Goal: Task Accomplishment & Management: Complete application form

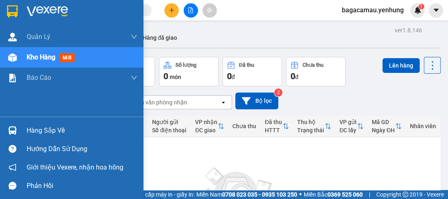
click at [11, 132] on img at bounding box center [12, 130] width 9 height 9
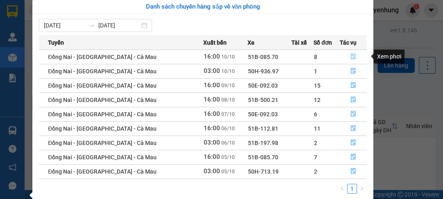
click at [342, 53] on button "button" at bounding box center [353, 56] width 27 height 13
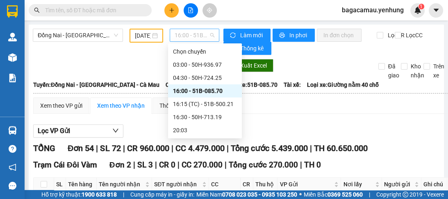
click at [210, 36] on span "16:00 - 51B-085.70" at bounding box center [194, 35] width 40 height 12
click at [211, 62] on div "03:00 - 50H-936.97" at bounding box center [205, 64] width 64 height 9
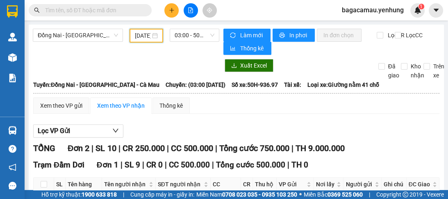
drag, startPoint x: 140, startPoint y: 36, endPoint x: 176, endPoint y: 86, distance: 61.0
click at [141, 37] on input "10/10/2025" at bounding box center [143, 35] width 16 height 9
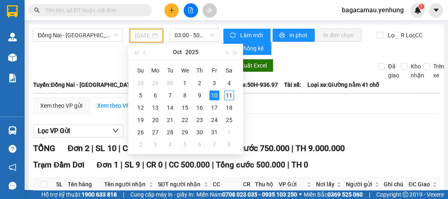
click at [228, 95] on div "11" at bounding box center [229, 95] width 10 height 10
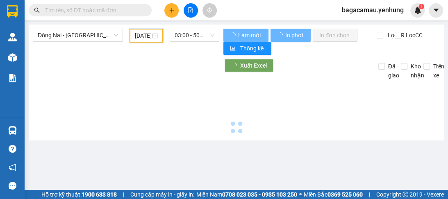
type input "11/10/2025"
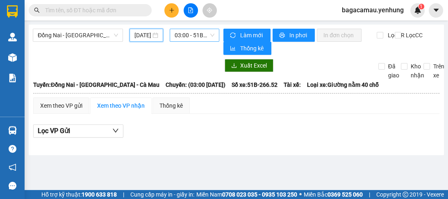
click at [195, 35] on span "03:00 - 51B-266.52" at bounding box center [194, 35] width 40 height 12
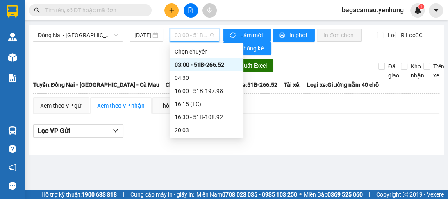
click at [211, 63] on div "03:00 - 51B-266.52" at bounding box center [206, 64] width 64 height 9
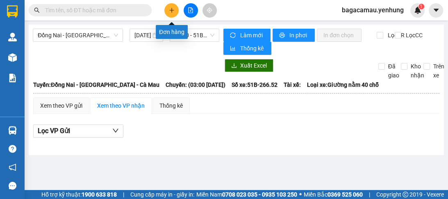
click at [172, 9] on icon "plus" at bounding box center [172, 10] width 6 height 6
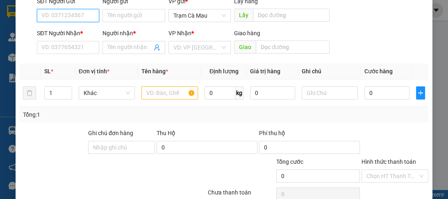
scroll to position [98, 0]
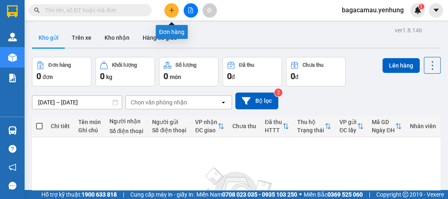
click at [169, 9] on icon "plus" at bounding box center [172, 10] width 6 height 6
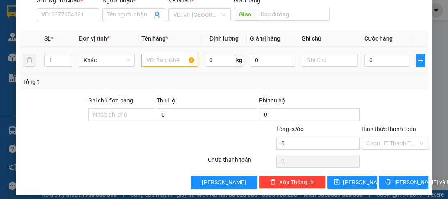
scroll to position [103, 0]
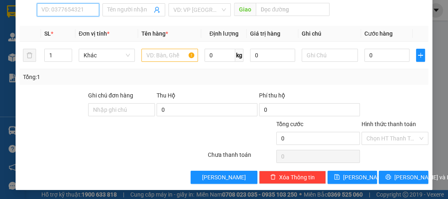
click at [56, 10] on input "SĐT Người Nhận *" at bounding box center [68, 9] width 62 height 13
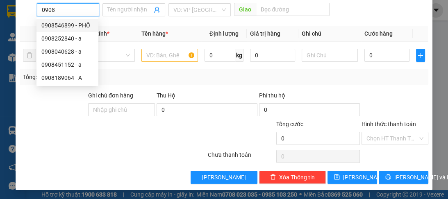
click at [59, 25] on div "0908546899 - PHỐ" at bounding box center [67, 25] width 52 height 9
type input "0908546899"
type input "PHỐ"
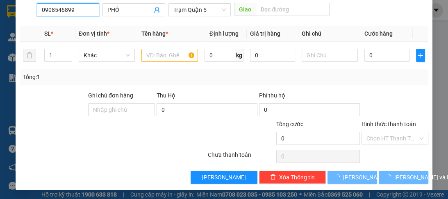
type input "80.000"
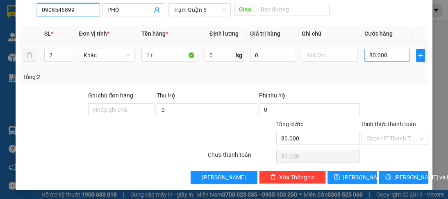
type input "0908546899"
click at [380, 53] on input "80.000" at bounding box center [386, 55] width 45 height 13
type input "0"
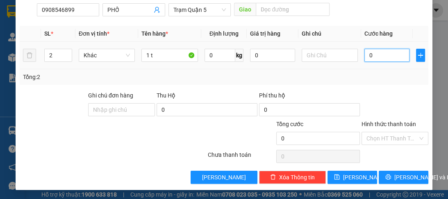
type input "4"
type input "04"
type input "40"
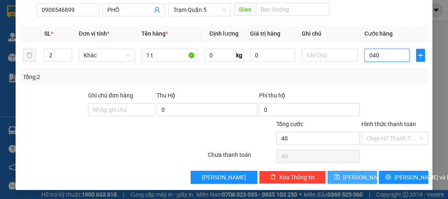
type input "040"
type input "40.000"
click at [351, 180] on span "[PERSON_NAME]" at bounding box center [365, 177] width 44 height 9
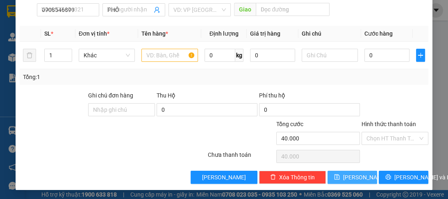
type input "0"
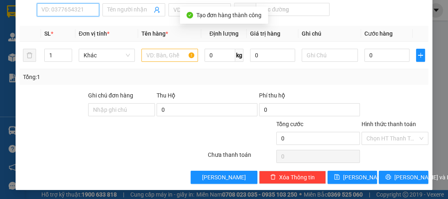
click at [61, 6] on input "SĐT Người Nhận *" at bounding box center [68, 9] width 62 height 13
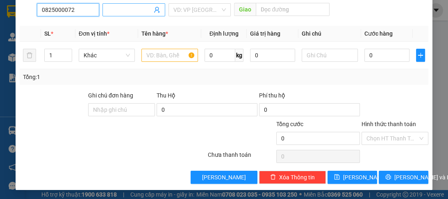
type input "0825000072"
click at [126, 9] on input "Người nhận *" at bounding box center [129, 9] width 44 height 9
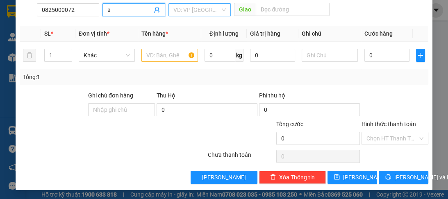
type input "a"
click at [186, 11] on input "search" at bounding box center [196, 10] width 47 height 12
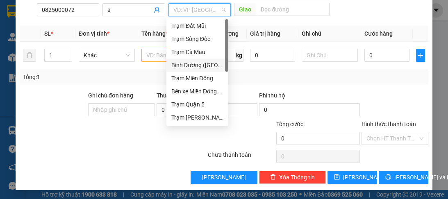
click at [192, 64] on div "Bình Dương ([GEOGRAPHIC_DATA])" at bounding box center [197, 65] width 52 height 9
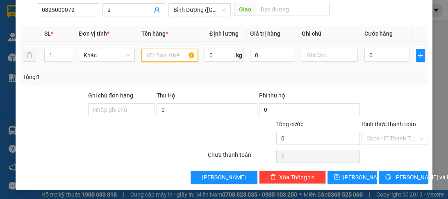
click at [175, 54] on input "text" at bounding box center [169, 55] width 56 height 13
type input "t"
type input "1t"
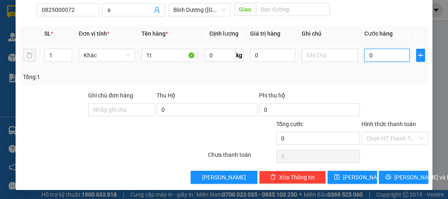
click at [383, 56] on input "0" at bounding box center [386, 55] width 45 height 13
type input "7"
type input "70"
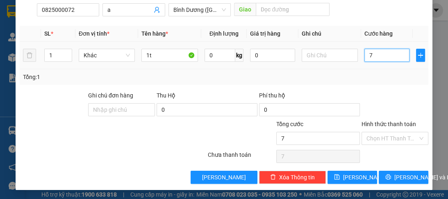
type input "70"
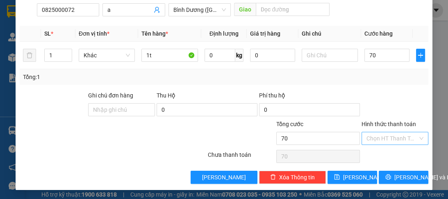
type input "70.000"
click at [389, 138] on input "Hình thức thanh toán" at bounding box center [391, 138] width 51 height 12
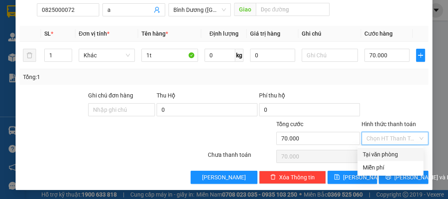
click at [384, 153] on div "Tại văn phòng" at bounding box center [390, 154] width 56 height 9
type input "0"
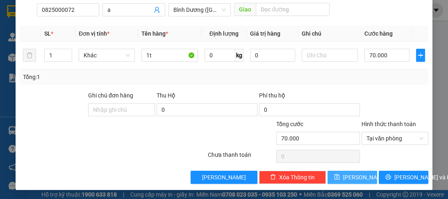
click at [339, 175] on icon "save" at bounding box center [337, 177] width 6 height 6
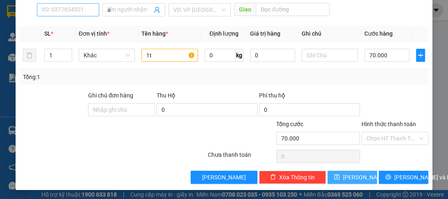
type input "0"
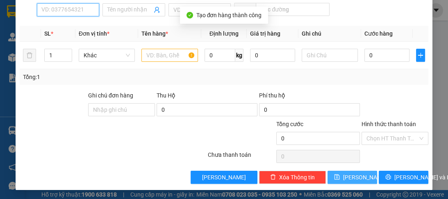
click at [57, 11] on input "SĐT Người Nhận *" at bounding box center [68, 9] width 62 height 13
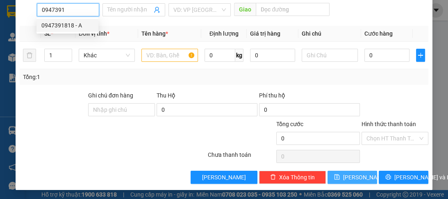
click at [76, 28] on div "0947391818 - A" at bounding box center [67, 25] width 52 height 9
type input "0947391818"
type input "A"
type input "LINH XUÂN"
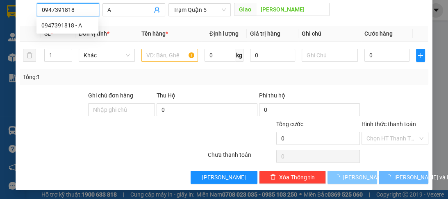
type input "60.000"
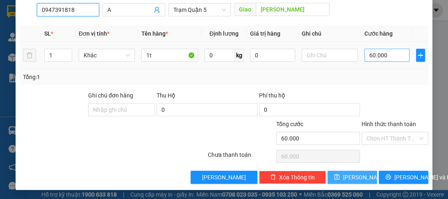
type input "0947391818"
click at [387, 56] on input "60.000" at bounding box center [386, 55] width 45 height 13
type input "0"
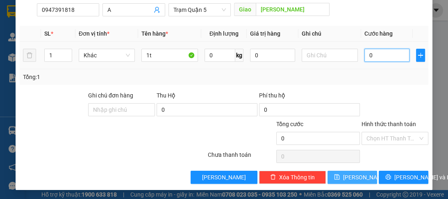
type input "5"
type input "05"
type input "50"
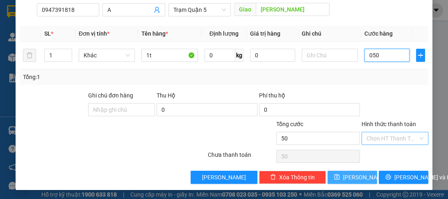
type input "050"
type input "50.000"
click at [385, 142] on input "Hình thức thanh toán" at bounding box center [391, 138] width 51 height 12
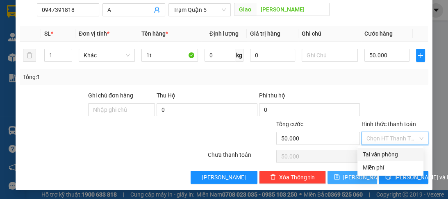
click at [382, 154] on div "Tại văn phòng" at bounding box center [390, 154] width 56 height 9
type input "0"
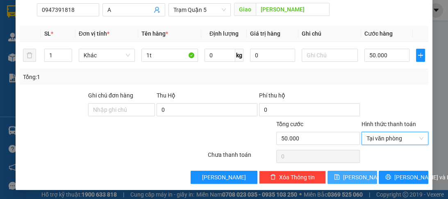
click at [356, 173] on span "[PERSON_NAME]" at bounding box center [365, 177] width 44 height 9
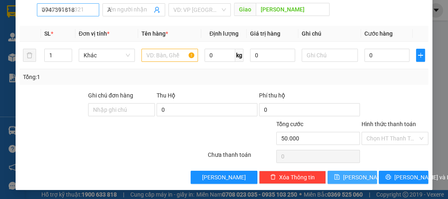
type input "0"
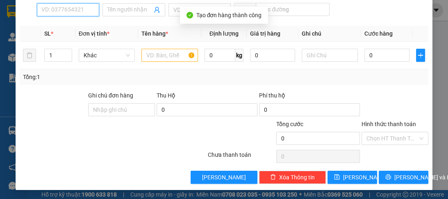
click at [80, 11] on input "SĐT Người Nhận *" at bounding box center [68, 9] width 62 height 13
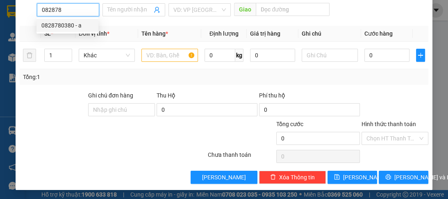
click at [79, 28] on div "0828780380 - a" at bounding box center [67, 25] width 52 height 9
type input "0828780380"
type input "a"
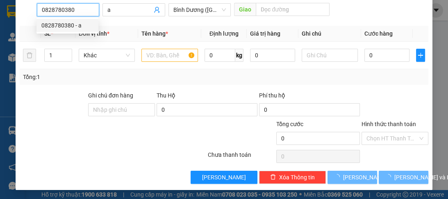
type input "70.000"
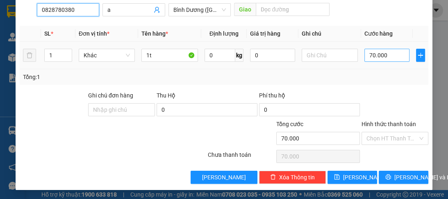
type input "0828780380"
click at [385, 53] on input "70.000" at bounding box center [386, 55] width 45 height 13
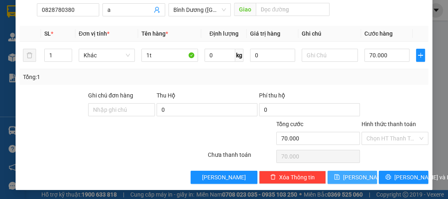
click at [349, 179] on span "[PERSON_NAME]" at bounding box center [365, 177] width 44 height 9
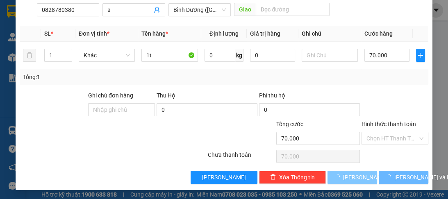
type input "0"
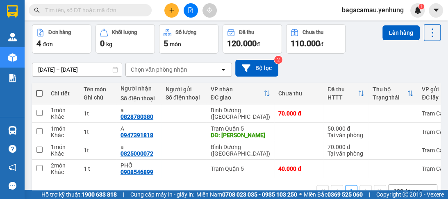
scroll to position [57, 0]
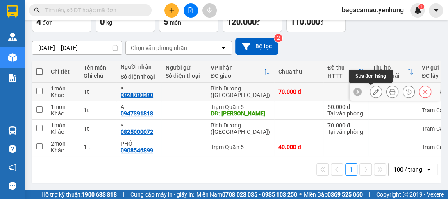
click at [373, 91] on button at bounding box center [375, 92] width 11 height 14
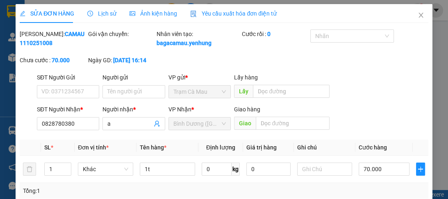
type input "0828780380"
type input "a"
type input "0"
type input "70.000"
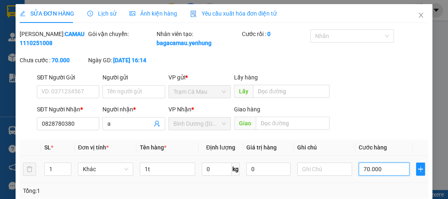
click at [401, 176] on input "70.000" at bounding box center [383, 169] width 51 height 13
type input "0"
type input "8"
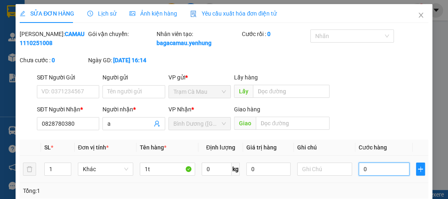
type input "8"
type input "080"
type input "80"
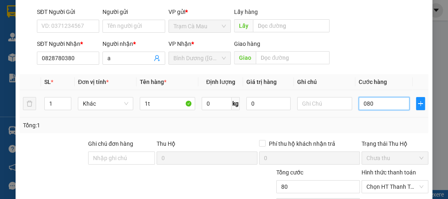
scroll to position [123, 0]
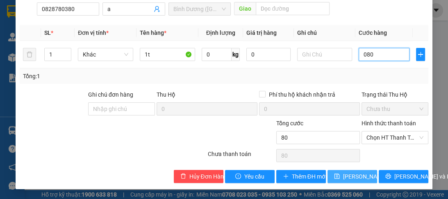
type input "080"
type input "80.000"
click at [336, 176] on button "Lưu thay đổi" at bounding box center [352, 176] width 50 height 13
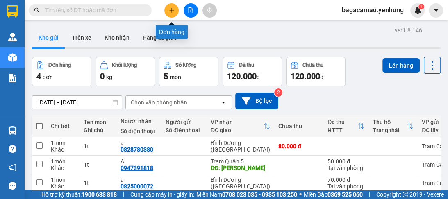
click at [176, 7] on button at bounding box center [171, 10] width 14 height 14
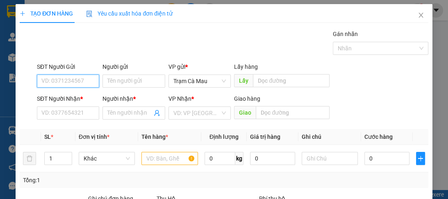
scroll to position [103, 0]
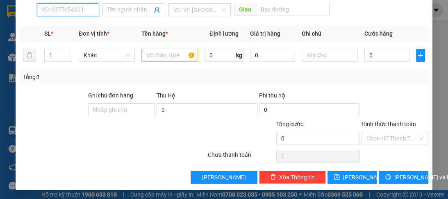
click at [43, 6] on input "SĐT Người Nhận *" at bounding box center [68, 9] width 62 height 13
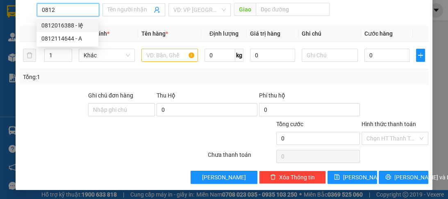
click at [69, 26] on div "0812016388 - lệ" at bounding box center [67, 25] width 52 height 9
type input "0812016388"
type input "lệ"
type input "cao tốc"
type input "60.000"
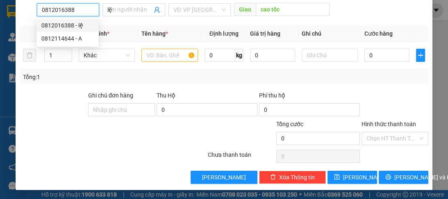
type input "60.000"
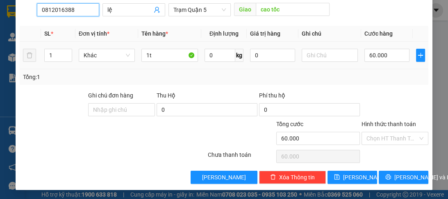
type input "0812016388"
click at [379, 144] on div "Hình thức thanh toán Chọn HT Thanh Toán" at bounding box center [394, 134] width 67 height 29
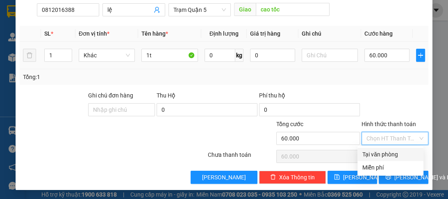
click at [380, 141] on input "Hình thức thanh toán" at bounding box center [391, 138] width 51 height 12
click at [382, 152] on div "Tại văn phòng" at bounding box center [390, 154] width 56 height 9
type input "0"
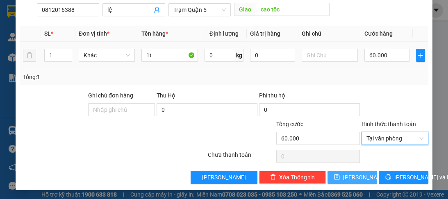
drag, startPoint x: 358, startPoint y: 177, endPoint x: 343, endPoint y: 148, distance: 32.6
click at [358, 173] on button "[PERSON_NAME]" at bounding box center [352, 177] width 50 height 13
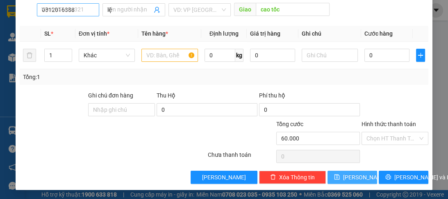
type input "0"
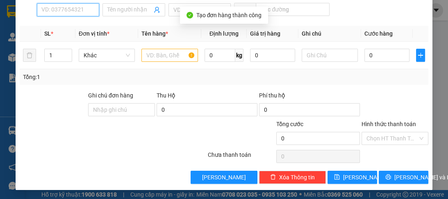
click at [66, 7] on input "SĐT Người Nhận *" at bounding box center [68, 9] width 62 height 13
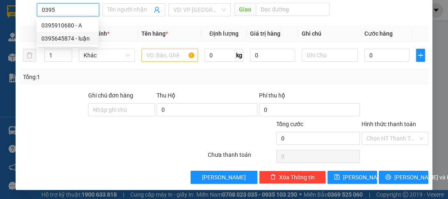
drag, startPoint x: 65, startPoint y: 39, endPoint x: 213, endPoint y: 69, distance: 150.8
click at [66, 39] on div "0395645874 - luận" at bounding box center [67, 38] width 52 height 9
type input "0395645874"
type input "luận"
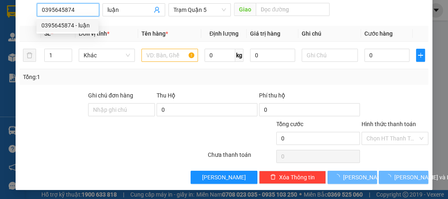
type input "80.000"
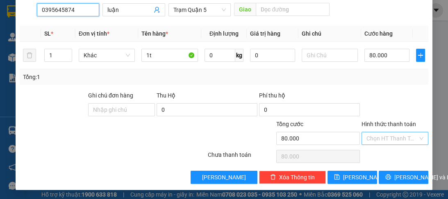
type input "0395645874"
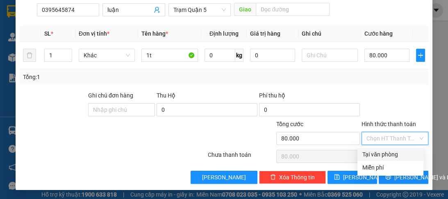
click at [380, 138] on input "Hình thức thanh toán" at bounding box center [391, 138] width 51 height 12
drag, startPoint x: 379, startPoint y: 154, endPoint x: 365, endPoint y: 176, distance: 26.5
click at [379, 154] on div "Tại văn phòng" at bounding box center [390, 154] width 56 height 9
type input "0"
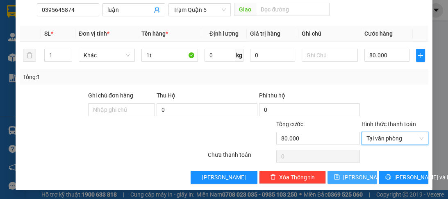
click at [363, 179] on button "[PERSON_NAME]" at bounding box center [352, 177] width 50 height 13
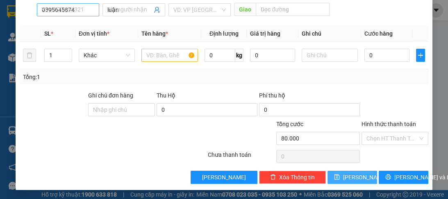
type input "0"
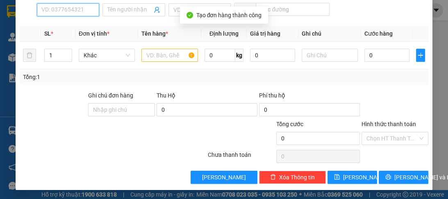
click at [69, 15] on input "SĐT Người Nhận *" at bounding box center [68, 9] width 62 height 13
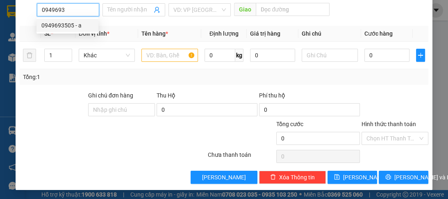
click at [70, 21] on div "0949693505 - a" at bounding box center [67, 25] width 52 height 9
type input "0949693505"
type input "a"
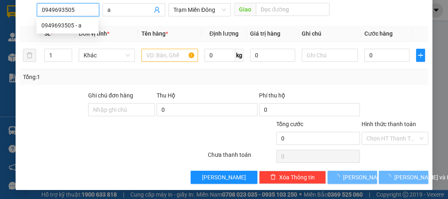
type input "60.000"
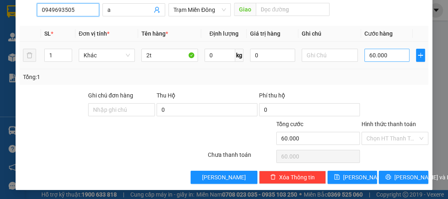
type input "0949693505"
click at [375, 55] on input "60.000" at bounding box center [386, 55] width 45 height 13
type input "0"
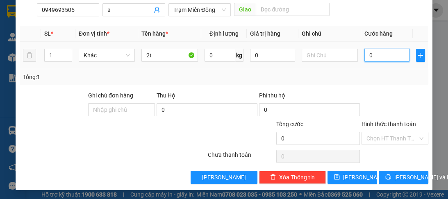
type input "7"
type input "07"
type input "70"
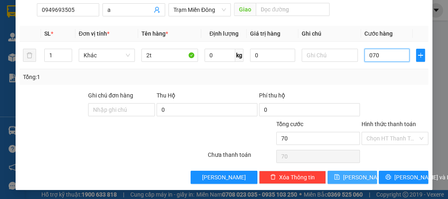
type input "070"
type input "70.000"
click at [348, 176] on span "[PERSON_NAME]" at bounding box center [365, 177] width 44 height 9
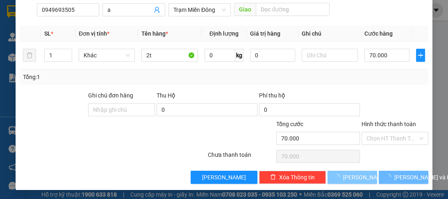
type input "0"
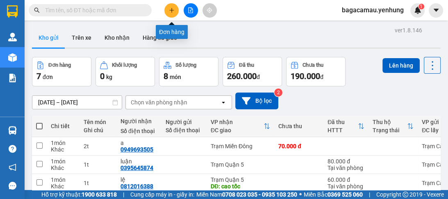
click at [174, 10] on button at bounding box center [171, 10] width 14 height 14
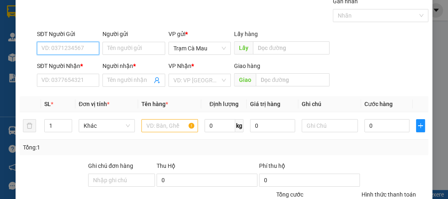
scroll to position [98, 0]
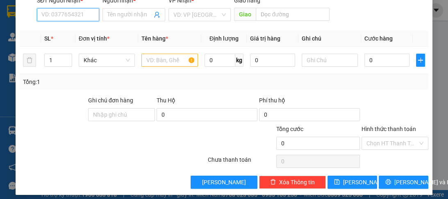
click at [56, 18] on input "SĐT Người Nhận *" at bounding box center [68, 14] width 62 height 13
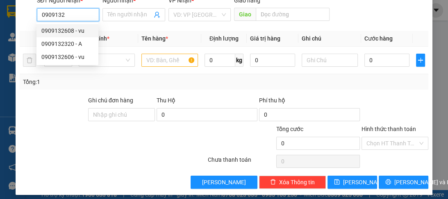
click at [62, 32] on div "0909132608 - vu" at bounding box center [67, 30] width 52 height 9
type input "0909132608"
type input "vu"
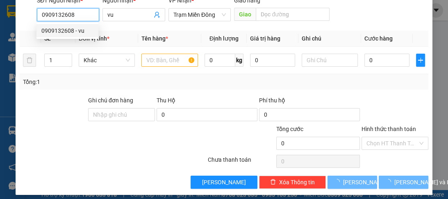
type input "40.000"
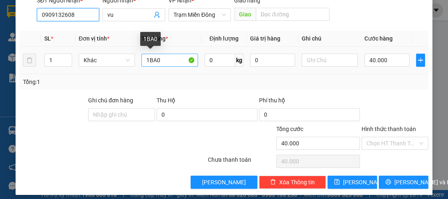
type input "0909132608"
click at [166, 61] on input "1BA0" at bounding box center [169, 60] width 56 height 13
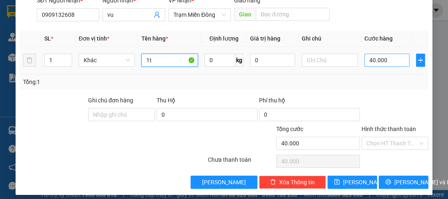
type input "1t"
click at [371, 59] on input "40.000" at bounding box center [386, 60] width 45 height 13
type input "0"
type input "01"
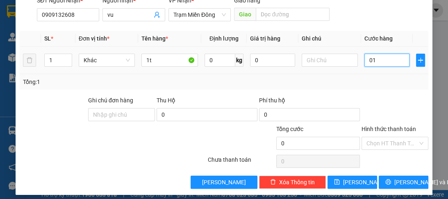
type input "1"
type input "012"
type input "12"
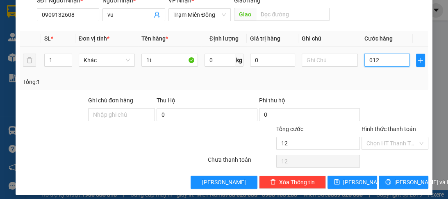
type input "0.120"
type input "120"
type input "0.120"
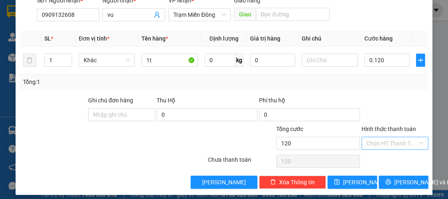
type input "120.000"
click at [387, 142] on input "Hình thức thanh toán" at bounding box center [391, 143] width 51 height 12
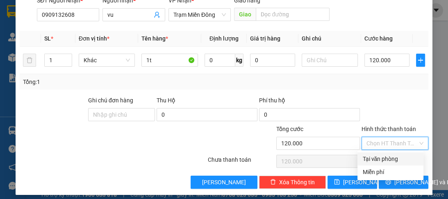
click at [377, 159] on div "Tại văn phòng" at bounding box center [390, 158] width 56 height 9
type input "0"
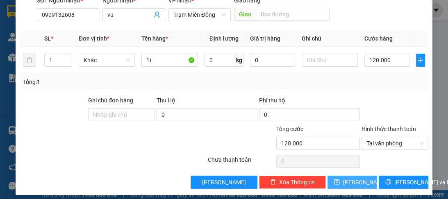
click at [355, 180] on span "[PERSON_NAME]" at bounding box center [365, 182] width 44 height 9
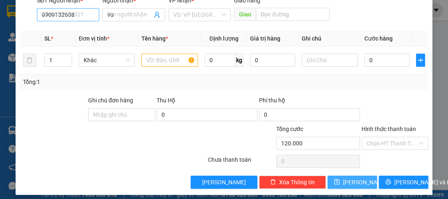
type input "0"
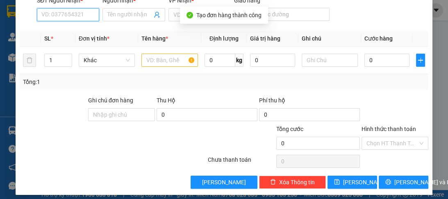
click at [75, 18] on input "SĐT Người Nhận *" at bounding box center [68, 14] width 62 height 13
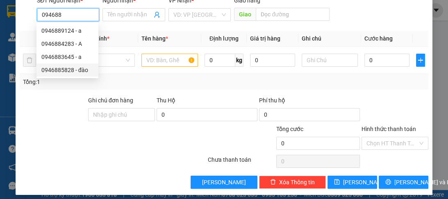
click at [74, 69] on div "0946885828 - đào" at bounding box center [67, 70] width 52 height 9
type input "0946885828"
type input "đào"
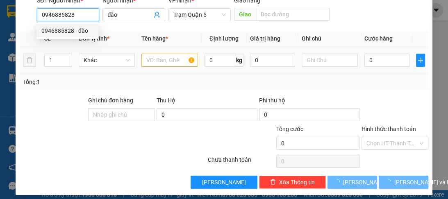
type input "50.000"
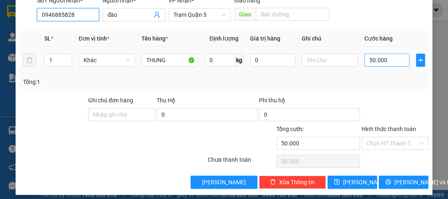
type input "0946885828"
click at [382, 63] on input "50.000" at bounding box center [386, 60] width 45 height 13
type input "0"
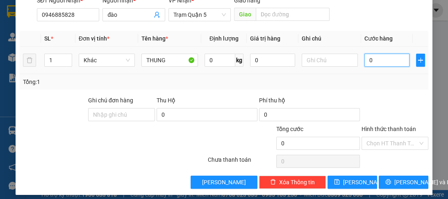
type input "6"
type input "060"
type input "60"
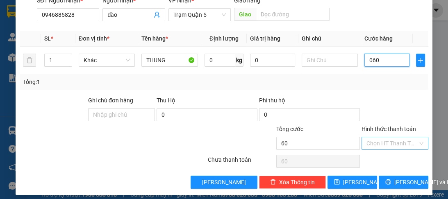
type input "060"
type input "60.000"
click at [375, 141] on input "Hình thức thanh toán" at bounding box center [391, 143] width 51 height 12
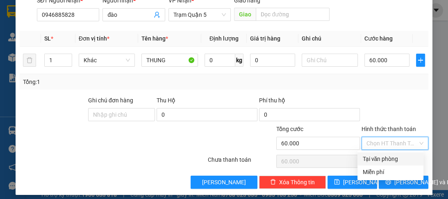
click at [383, 159] on div "Tại văn phòng" at bounding box center [390, 158] width 56 height 9
type input "0"
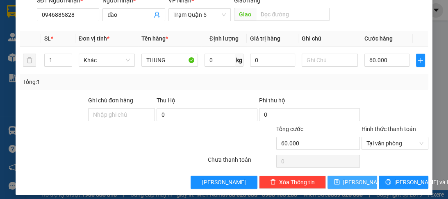
click at [349, 179] on span "[PERSON_NAME]" at bounding box center [365, 182] width 44 height 9
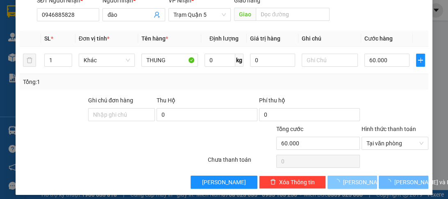
type input "0"
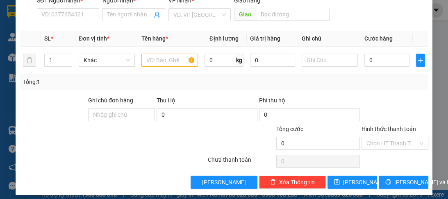
drag, startPoint x: 380, startPoint y: 168, endPoint x: 189, endPoint y: 150, distance: 192.1
click at [189, 150] on div at bounding box center [172, 138] width 68 height 29
click at [51, 14] on input "SĐT Người Nhận *" at bounding box center [68, 14] width 62 height 13
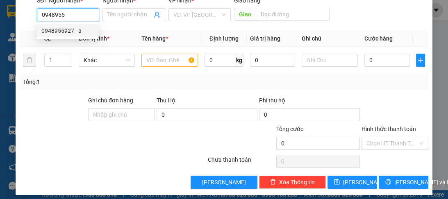
click at [58, 30] on div "0948955927 - a" at bounding box center [67, 30] width 52 height 9
type input "0948955927"
type input "a"
type input "đn"
type input "100.000"
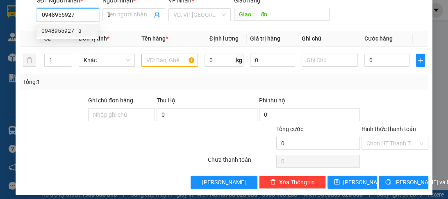
type input "100.000"
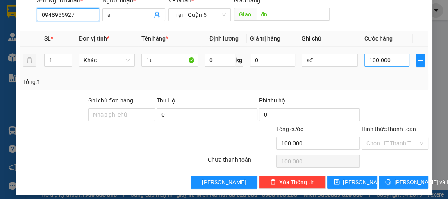
type input "0948955927"
click at [388, 59] on input "100.000" at bounding box center [386, 60] width 45 height 13
type input "0"
type input "01"
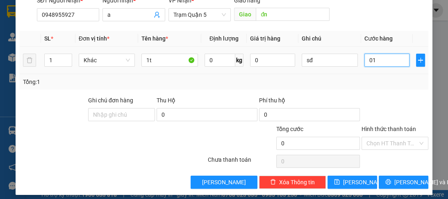
type input "1"
type input "15"
type input "015"
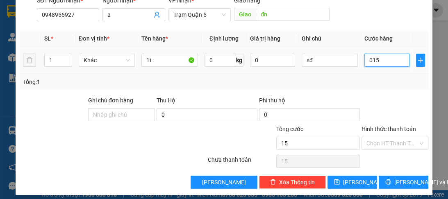
type input "150"
type input "0.150"
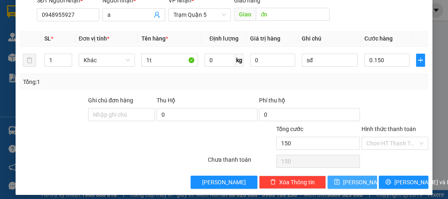
type input "150.000"
click at [348, 183] on span "[PERSON_NAME]" at bounding box center [365, 182] width 44 height 9
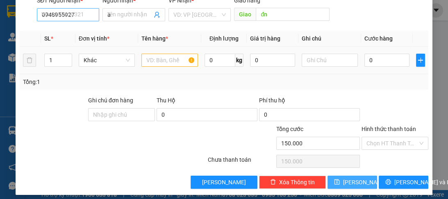
type input "0"
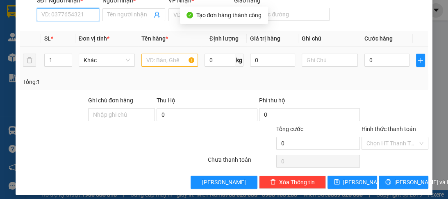
click at [59, 13] on input "SĐT Người Nhận *" at bounding box center [68, 14] width 62 height 13
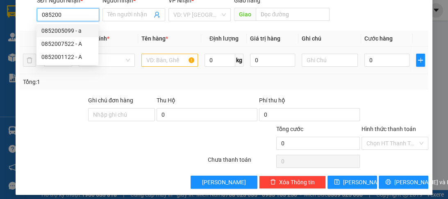
click at [60, 31] on div "0852005099 - a" at bounding box center [67, 30] width 52 height 9
type input "0852005099"
type input "a"
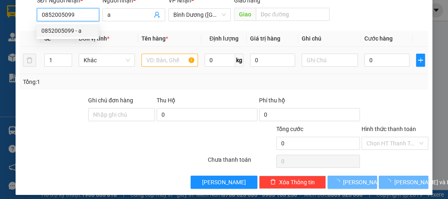
type input "100.000"
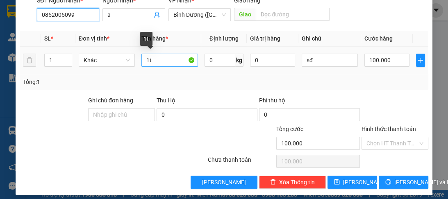
type input "0852005099"
click at [147, 63] on input "1t" at bounding box center [169, 60] width 56 height 13
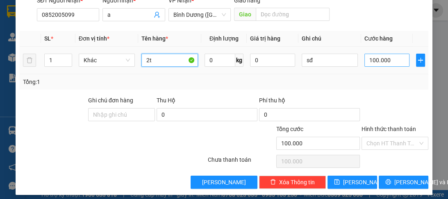
type input "2t"
click at [381, 57] on input "100.000" at bounding box center [386, 60] width 45 height 13
type input "0"
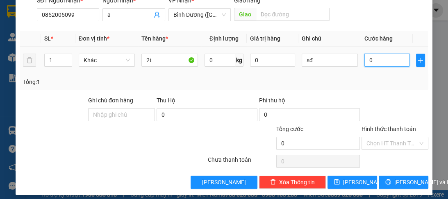
type input "1"
type input "01"
type input "12"
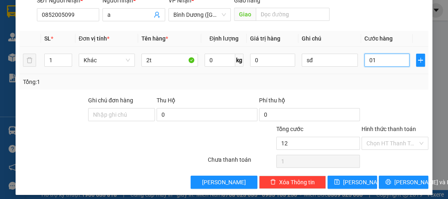
type input "012"
type input "120"
type input "0.120"
type input "12"
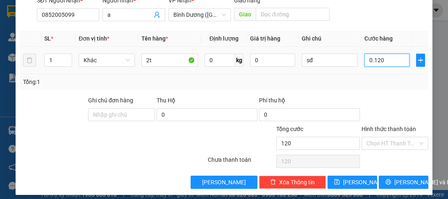
type input "12"
type input "012"
type input "1"
type input "01"
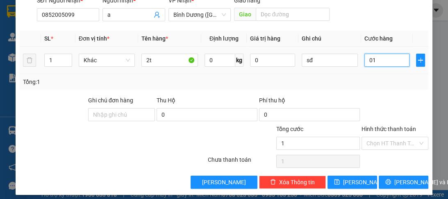
type input "17"
type input "017"
type input "0"
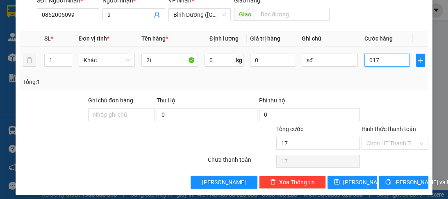
type input "017-"
type input "17"
type input "017"
type input "170"
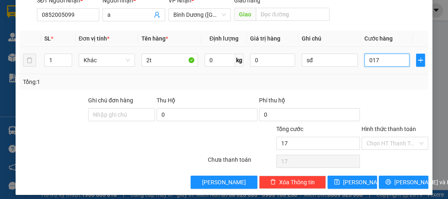
type input "170"
type input "0.170"
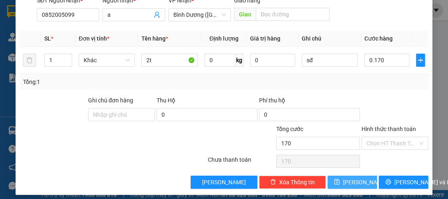
type input "170.000"
click at [351, 182] on span "[PERSON_NAME]" at bounding box center [365, 182] width 44 height 9
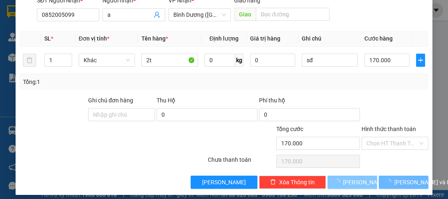
type input "0"
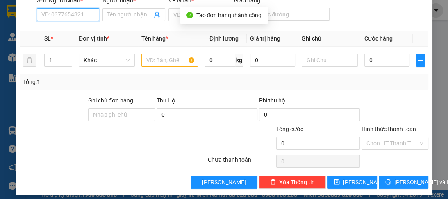
click at [61, 16] on input "SĐT Người Nhận *" at bounding box center [68, 14] width 62 height 13
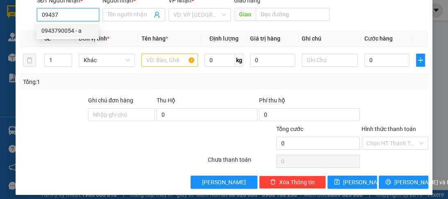
click at [63, 34] on div "0943790054 - a" at bounding box center [67, 30] width 52 height 9
type input "0943790054"
type input "a"
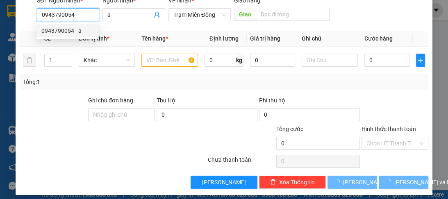
type input "100.000"
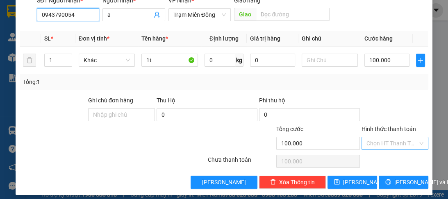
type input "0943790054"
click at [399, 140] on input "Hình thức thanh toán" at bounding box center [391, 143] width 51 height 12
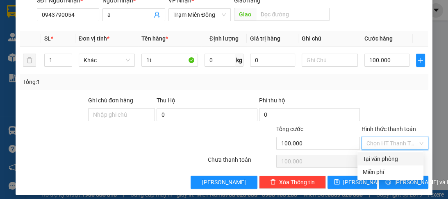
click at [391, 159] on div "Tại văn phòng" at bounding box center [390, 158] width 56 height 9
type input "0"
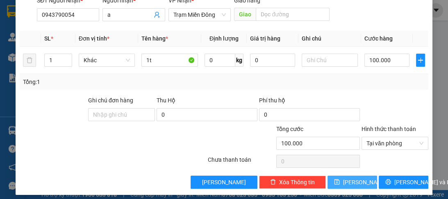
click at [364, 180] on button "[PERSON_NAME]" at bounding box center [352, 182] width 50 height 13
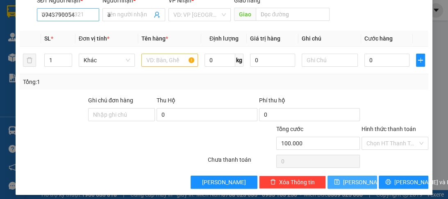
type input "0"
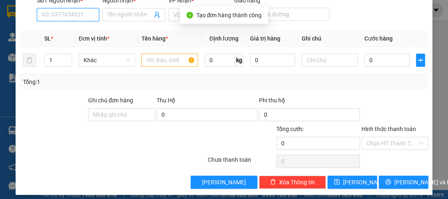
click at [81, 15] on input "SĐT Người Nhận *" at bounding box center [68, 14] width 62 height 13
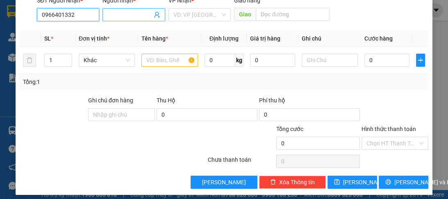
type input "0966401332"
click at [115, 18] on input "Người nhận *" at bounding box center [129, 14] width 44 height 9
type input "a"
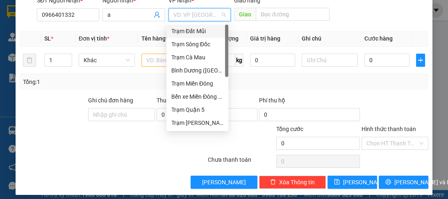
click at [191, 16] on input "search" at bounding box center [196, 15] width 47 height 12
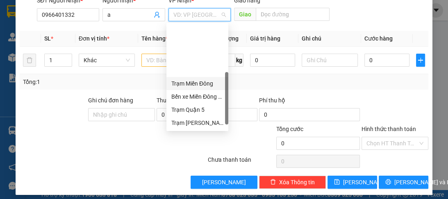
scroll to position [79, 0]
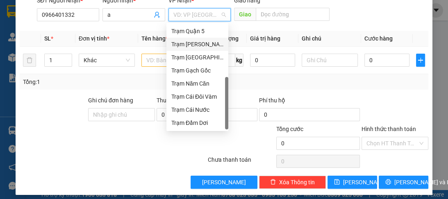
click at [198, 43] on div "Trạm [PERSON_NAME]" at bounding box center [197, 44] width 52 height 9
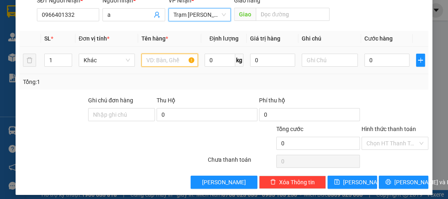
click at [173, 61] on input "text" at bounding box center [169, 60] width 56 height 13
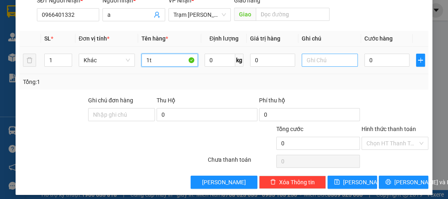
type input "1t"
click at [340, 60] on input "text" at bounding box center [329, 60] width 56 height 13
type input "sđ"
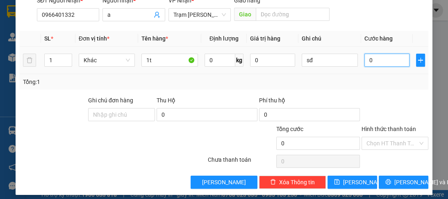
click at [398, 62] on input "0" at bounding box center [386, 60] width 45 height 13
type input "5"
type input "50"
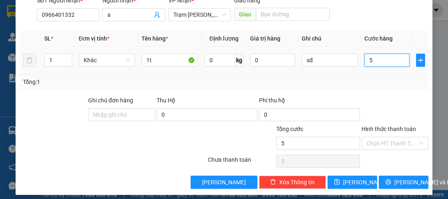
type input "50"
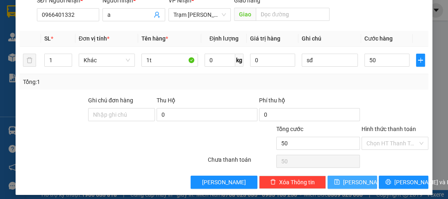
type input "50.000"
click at [358, 179] on button "[PERSON_NAME]" at bounding box center [352, 182] width 50 height 13
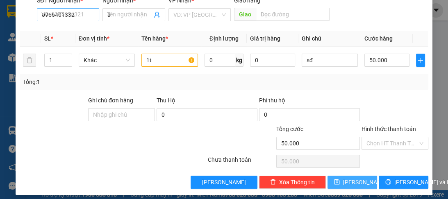
type input "0"
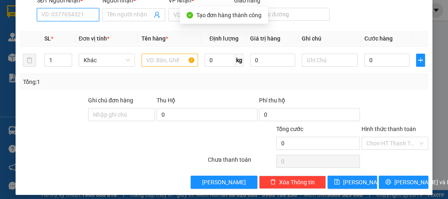
click at [60, 14] on input "SĐT Người Nhận *" at bounding box center [68, 14] width 62 height 13
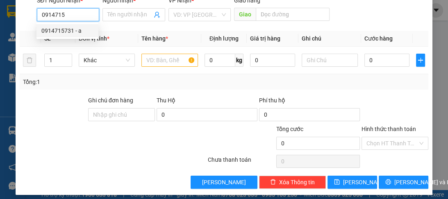
click at [60, 34] on div "0914715731 - a" at bounding box center [67, 30] width 52 height 9
type input "0914715731"
type input "a"
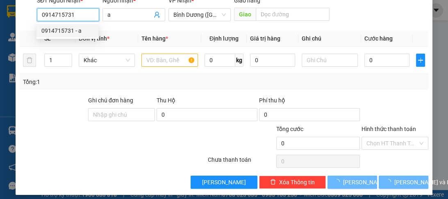
type input "100.000"
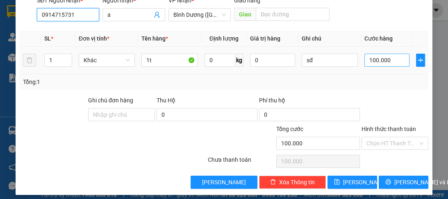
type input "0914715731"
click at [368, 60] on input "100.000" at bounding box center [386, 60] width 45 height 13
type input "0"
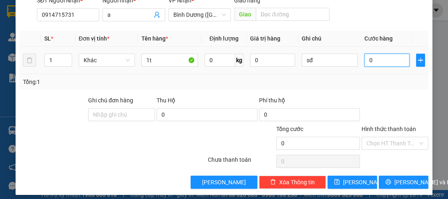
type input "6"
type input "06"
type input "0"
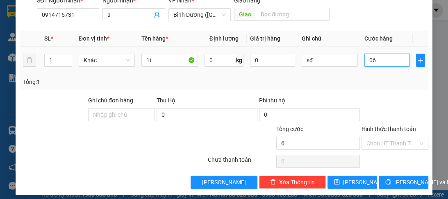
type input "0"
type input "6"
type input "06"
type input "60"
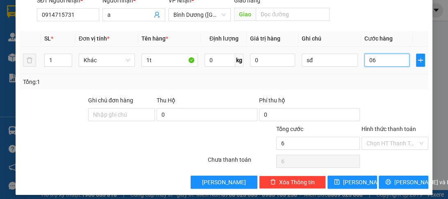
type input "60"
type input "060"
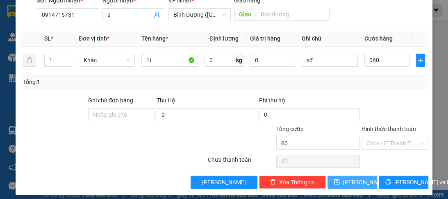
type input "60.000"
click at [355, 181] on span "[PERSON_NAME]" at bounding box center [365, 182] width 44 height 9
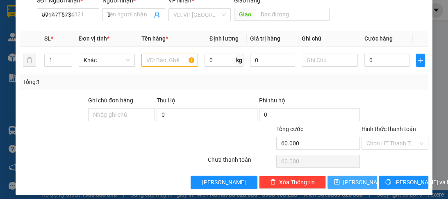
type input "0"
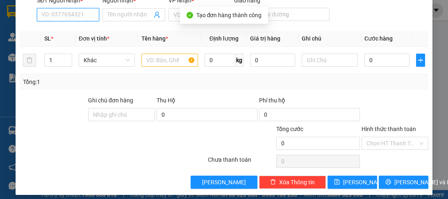
click at [84, 15] on input "SĐT Người Nhận *" at bounding box center [68, 14] width 62 height 13
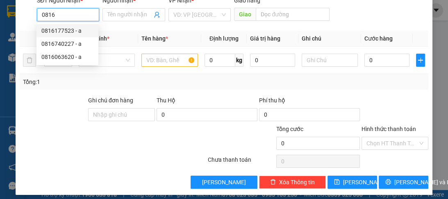
click at [81, 30] on div "0816177523 - a" at bounding box center [67, 30] width 52 height 9
type input "0816177523"
type input "a"
type input "đn"
type input "150.000"
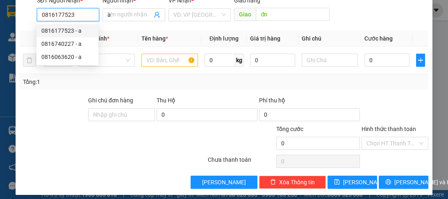
type input "150.000"
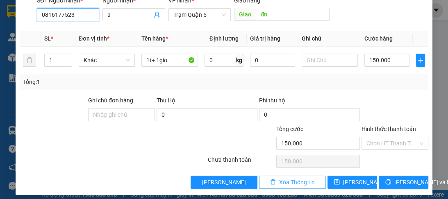
type input "0816177523"
click at [282, 182] on span "Xóa Thông tin" at bounding box center [297, 182] width 36 height 9
type input "0"
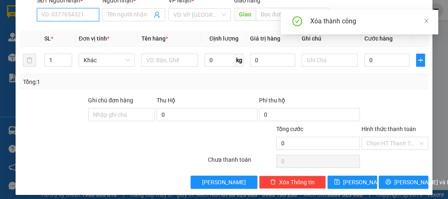
click at [51, 14] on input "SĐT Người Nhận *" at bounding box center [68, 14] width 62 height 13
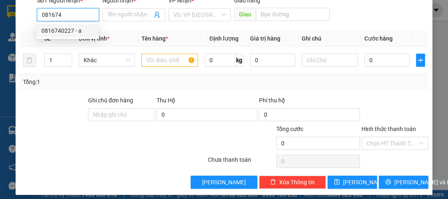
click at [59, 32] on div "0816740227 - a" at bounding box center [67, 30] width 52 height 9
type input "0816740227"
type input "a"
type input "50.000"
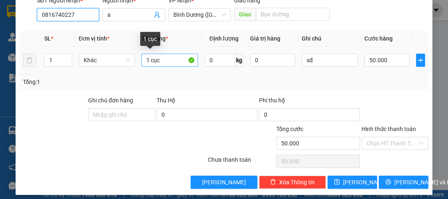
type input "0816740227"
click at [161, 62] on input "1 cục" at bounding box center [169, 60] width 56 height 13
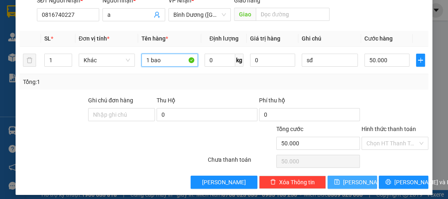
type input "1 bao"
click at [346, 182] on button "[PERSON_NAME]" at bounding box center [352, 182] width 50 height 13
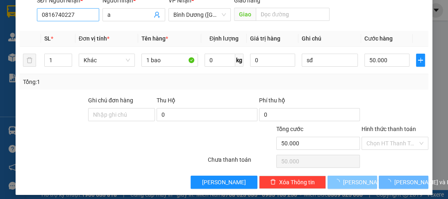
type input "0"
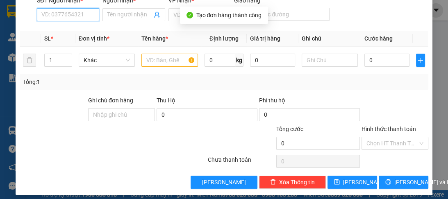
click at [57, 14] on input "SĐT Người Nhận *" at bounding box center [68, 14] width 62 height 13
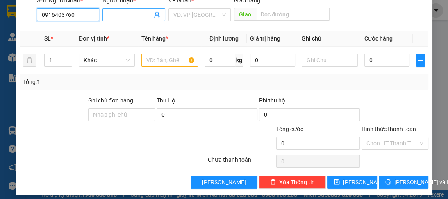
type input "0916403760"
click at [111, 8] on span at bounding box center [133, 14] width 62 height 13
type input "a"
click at [180, 22] on div "VP Nhận * VD: VP Sài Gòn" at bounding box center [199, 10] width 62 height 29
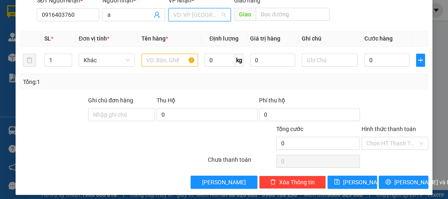
click at [183, 18] on input "search" at bounding box center [196, 15] width 47 height 12
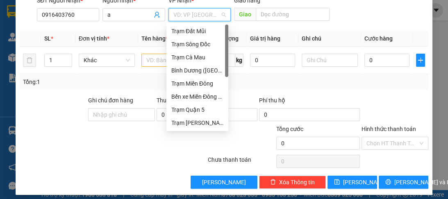
scroll to position [66, 0]
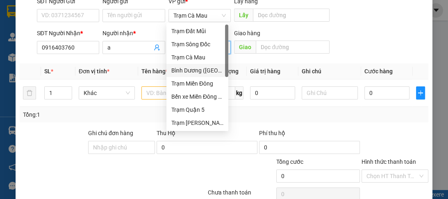
click at [217, 73] on div "Bình Dương ([GEOGRAPHIC_DATA])" at bounding box center [197, 70] width 52 height 9
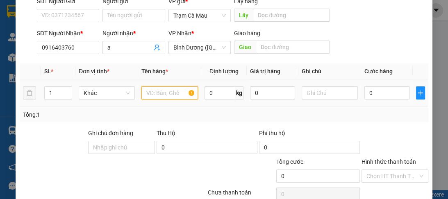
click at [167, 93] on input "text" at bounding box center [169, 92] width 56 height 13
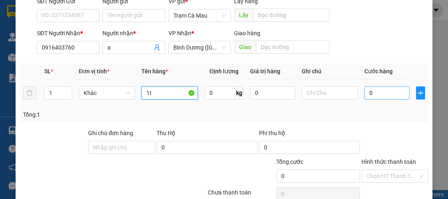
type input "1t"
click at [383, 96] on input "0" at bounding box center [386, 92] width 45 height 13
type input "6"
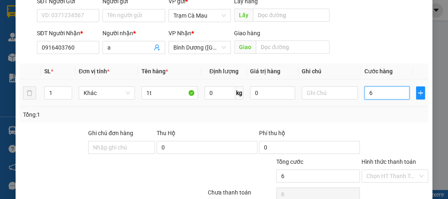
type input "69"
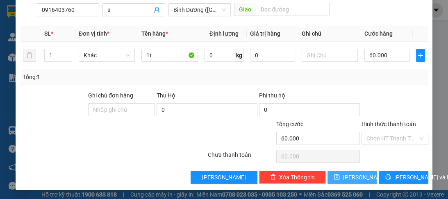
click at [348, 177] on span "[PERSON_NAME]" at bounding box center [365, 177] width 44 height 9
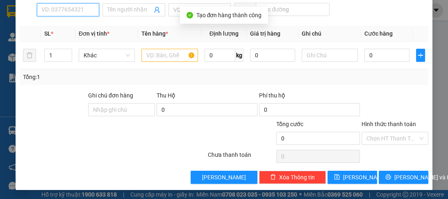
click at [70, 10] on input "SĐT Người Nhận *" at bounding box center [68, 9] width 62 height 13
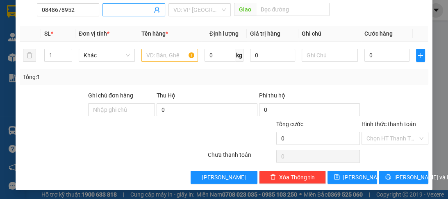
click at [139, 9] on input "Người nhận *" at bounding box center [129, 9] width 44 height 9
click at [197, 12] on input "search" at bounding box center [196, 10] width 47 height 12
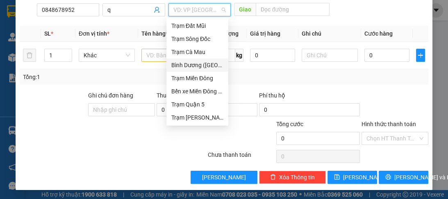
click at [208, 68] on div "Bình Dương ([GEOGRAPHIC_DATA])" at bounding box center [197, 65] width 52 height 9
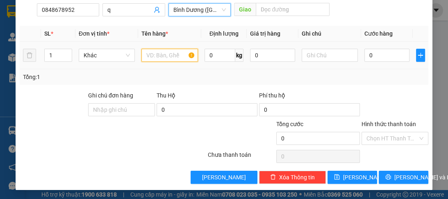
click at [174, 54] on input "text" at bounding box center [169, 55] width 56 height 13
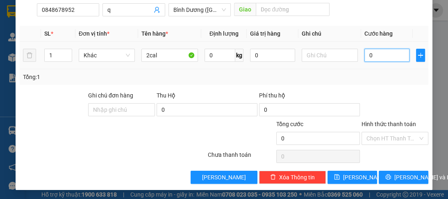
click at [398, 56] on input "0" at bounding box center [386, 55] width 45 height 13
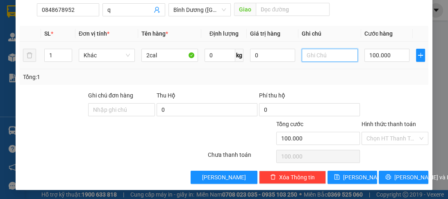
click at [332, 56] on input "text" at bounding box center [329, 55] width 56 height 13
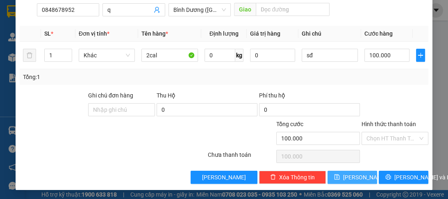
click at [354, 174] on span "[PERSON_NAME]" at bounding box center [365, 177] width 44 height 9
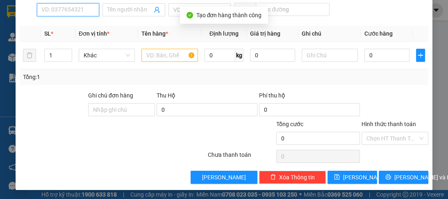
click at [70, 10] on input "SĐT Người Nhận *" at bounding box center [68, 9] width 62 height 13
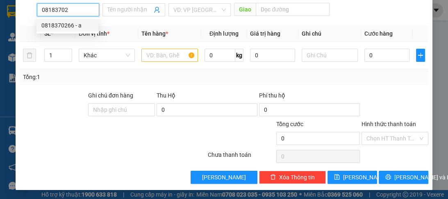
click at [66, 24] on div "0818370266 - a" at bounding box center [67, 25] width 52 height 9
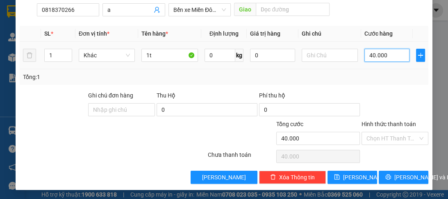
click at [384, 59] on input "40.000" at bounding box center [386, 55] width 45 height 13
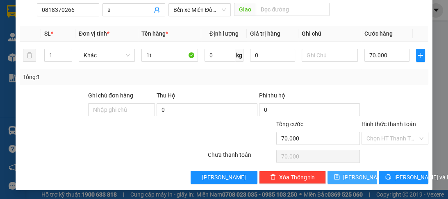
click at [346, 177] on button "[PERSON_NAME]" at bounding box center [352, 177] width 50 height 13
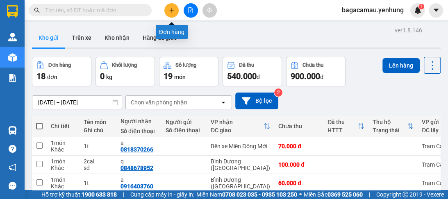
click at [170, 11] on icon "plus" at bounding box center [172, 10] width 6 height 6
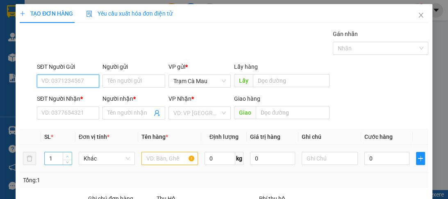
scroll to position [103, 0]
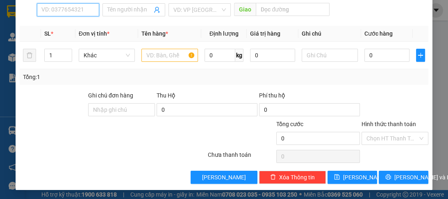
click at [59, 10] on input "SĐT Người Nhận *" at bounding box center [68, 9] width 62 height 13
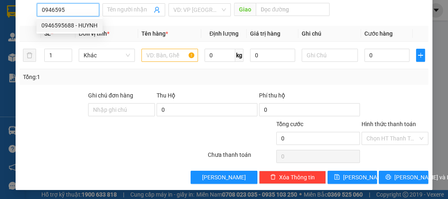
click at [50, 28] on div "0946595688 - HUYNH" at bounding box center [69, 25] width 56 height 9
type input "0946595688"
type input "HUYNH"
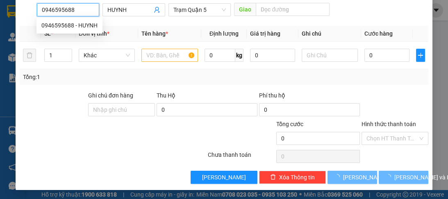
type input "40.000"
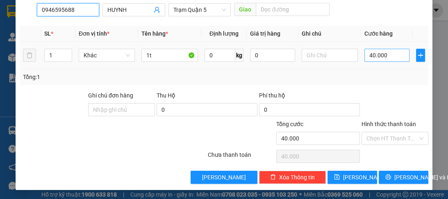
type input "0946595688"
click at [391, 56] on input "40.000" at bounding box center [386, 55] width 45 height 13
type input "0"
type input "06"
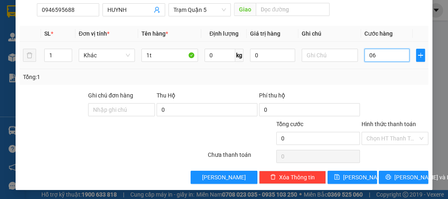
type input "6"
type input "60"
type input "060"
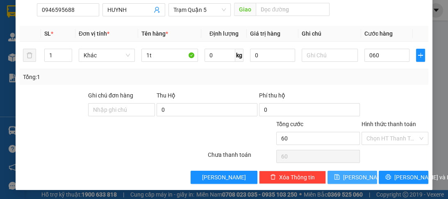
type input "60.000"
click at [356, 179] on span "[PERSON_NAME]" at bounding box center [365, 177] width 44 height 9
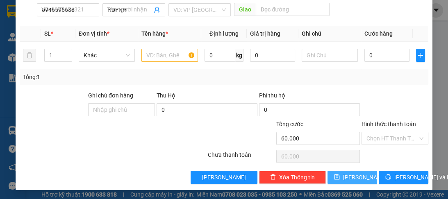
type input "0"
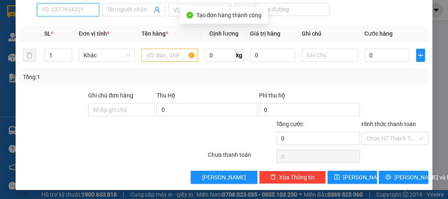
click at [50, 11] on input "SĐT Người Nhận *" at bounding box center [68, 9] width 62 height 13
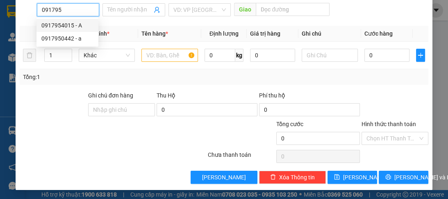
click at [60, 28] on div "0917954015 - A" at bounding box center [67, 25] width 52 height 9
type input "0917954015"
type input "A"
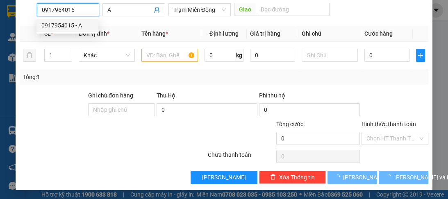
type input "150.000"
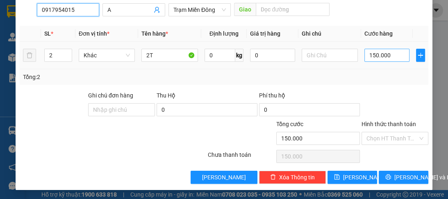
type input "0917954015"
click at [382, 56] on input "150.000" at bounding box center [386, 55] width 45 height 13
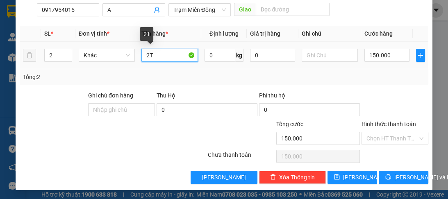
click at [147, 57] on input "2T" at bounding box center [169, 55] width 56 height 13
type input "1T"
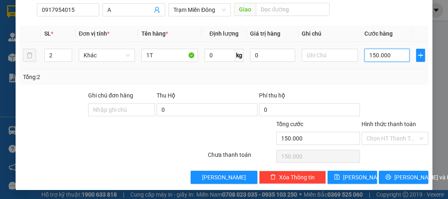
click at [377, 58] on input "150.000" at bounding box center [386, 55] width 45 height 13
type input "0"
type input "01"
type input "1"
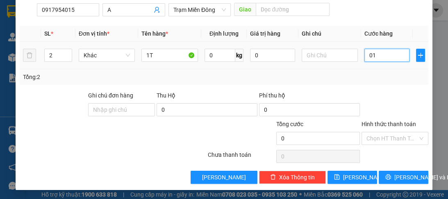
type input "1"
type input "011"
type input "11"
type input "110"
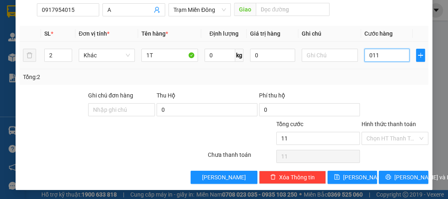
type input "110"
type input "0.110"
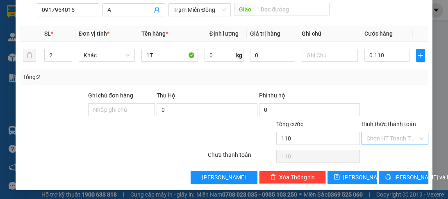
type input "110.000"
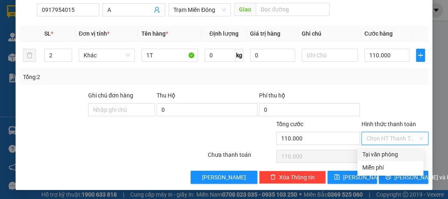
drag, startPoint x: 388, startPoint y: 132, endPoint x: 384, endPoint y: 150, distance: 18.2
click at [388, 132] on input "Hình thức thanh toán" at bounding box center [391, 138] width 51 height 12
click at [382, 154] on div "Tại văn phòng" at bounding box center [390, 154] width 56 height 9
type input "0"
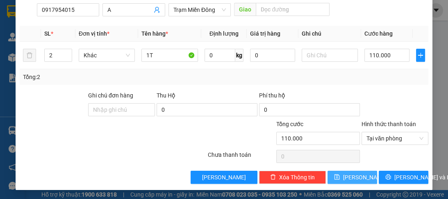
click at [362, 181] on button "[PERSON_NAME]" at bounding box center [352, 177] width 50 height 13
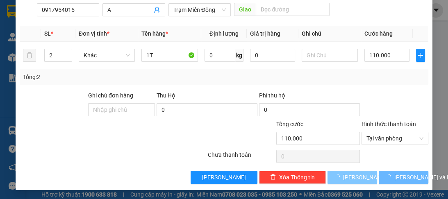
type input "0"
